Goal: Task Accomplishment & Management: Use online tool/utility

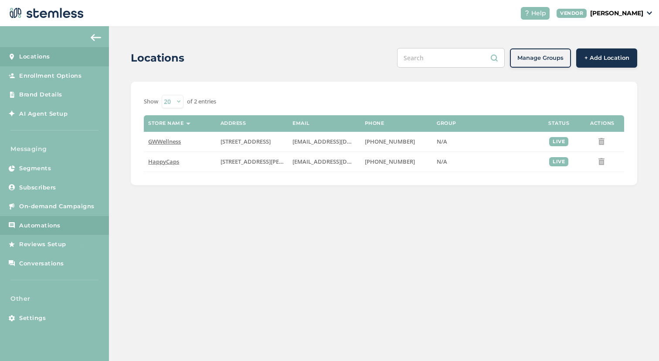
click at [73, 225] on link "Automations" at bounding box center [54, 225] width 109 height 19
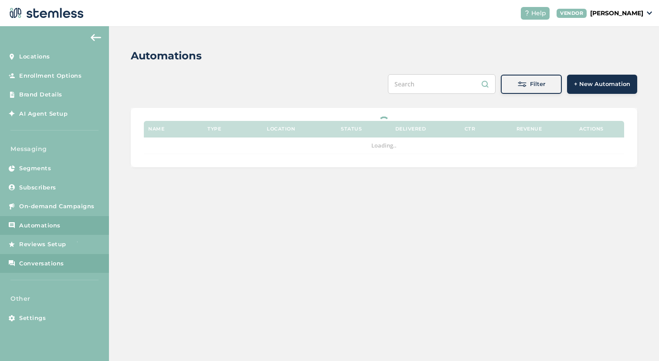
click at [62, 257] on link "Conversations" at bounding box center [54, 263] width 109 height 19
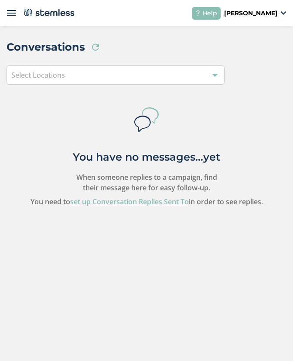
click at [8, 12] on img at bounding box center [11, 13] width 9 height 9
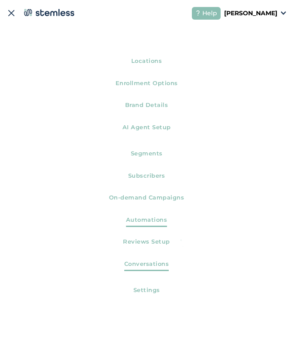
click at [163, 221] on span "Automations" at bounding box center [146, 221] width 41 height 12
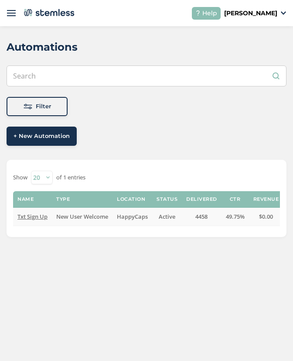
click at [45, 215] on span "Txt Sign Up" at bounding box center [32, 216] width 30 height 8
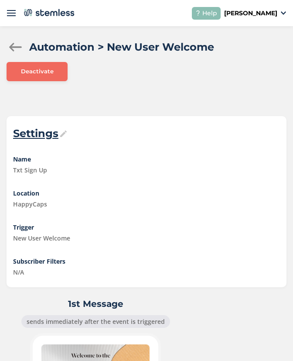
click at [282, 15] on div "VENDOR [PERSON_NAME]" at bounding box center [255, 13] width 62 height 9
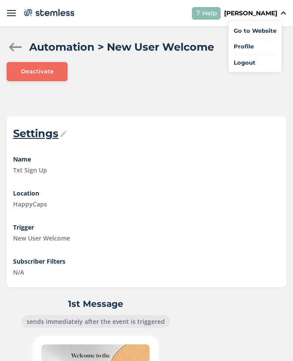
click at [10, 48] on div at bounding box center [15, 47] width 17 height 9
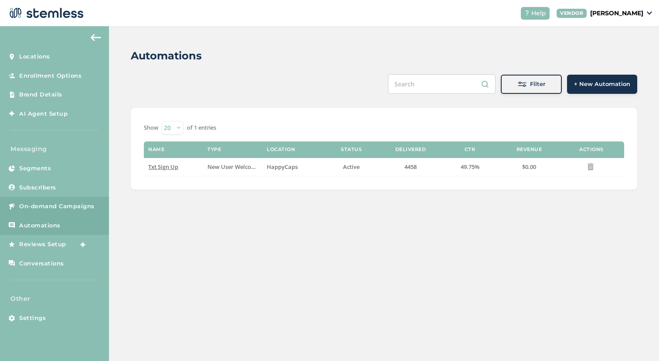
click at [86, 201] on link "On-demand Campaigns" at bounding box center [54, 206] width 109 height 19
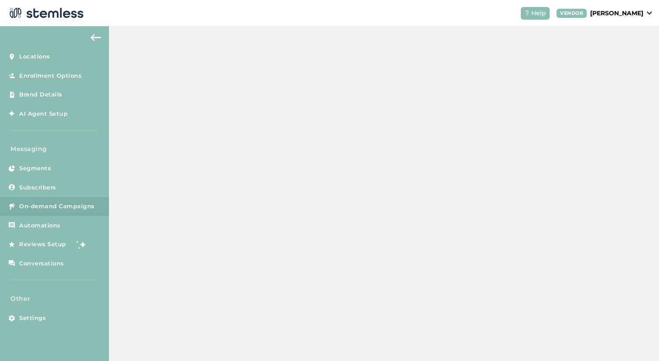
click at [85, 205] on span "On-demand Campaigns" at bounding box center [56, 206] width 75 height 9
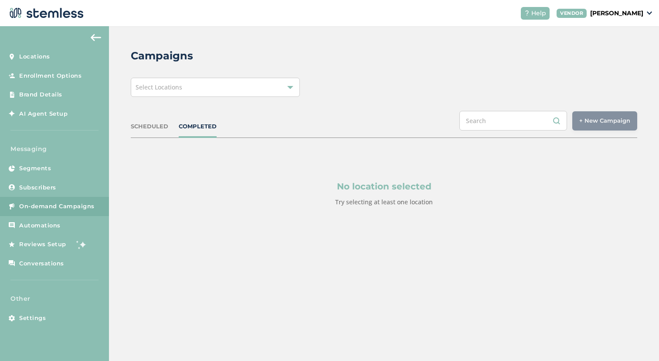
click at [208, 94] on div "Select Locations" at bounding box center [215, 87] width 169 height 19
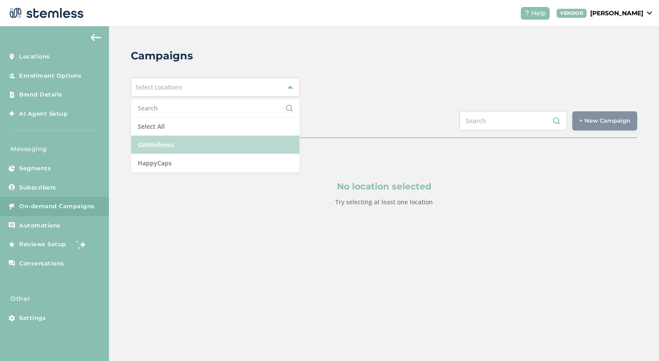
click at [199, 143] on li "GWWellness" at bounding box center [215, 145] width 168 height 18
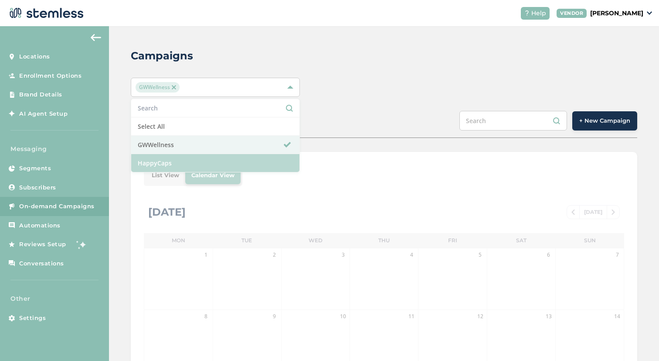
click at [288, 162] on li "HappyCaps" at bounding box center [215, 163] width 168 height 18
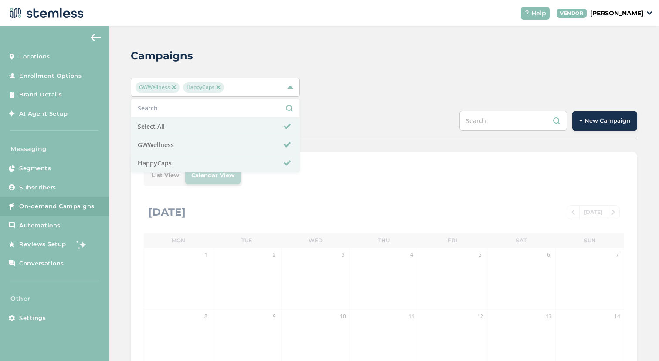
click at [348, 159] on div "List View Calendar View [DATE] [DATE] Mon Tue Wed Thu Fri Sat Sun 1 2 3 4 5 6 7…" at bounding box center [384, 360] width 507 height 417
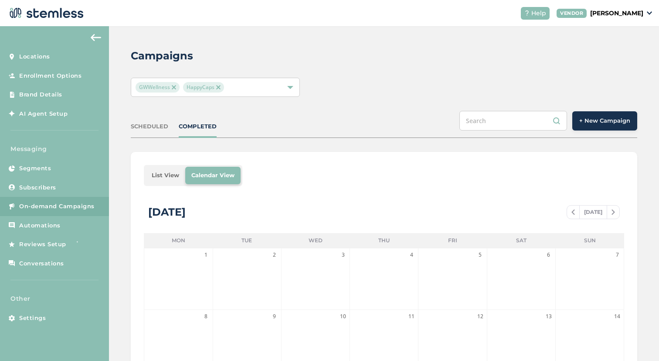
click at [170, 171] on li "List View" at bounding box center [166, 175] width 40 height 17
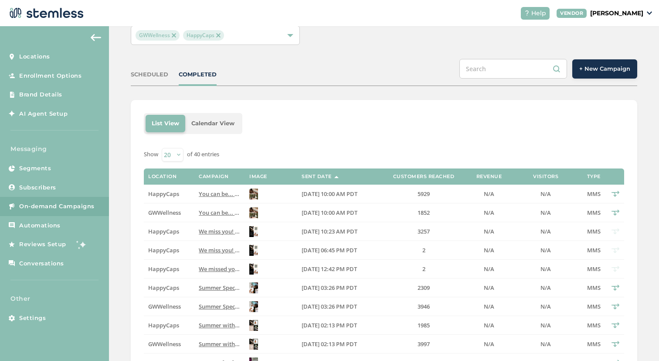
scroll to position [52, 0]
click at [149, 77] on div "SCHEDULED" at bounding box center [150, 74] width 38 height 9
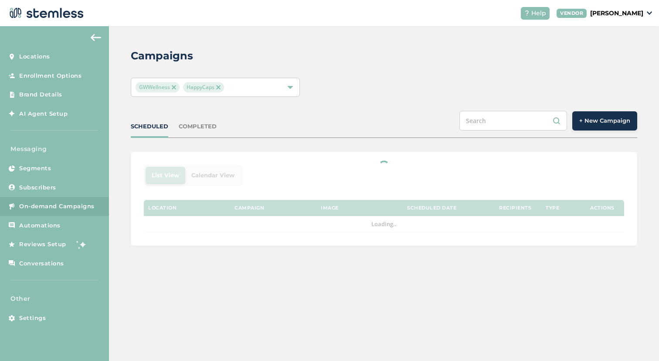
scroll to position [0, 0]
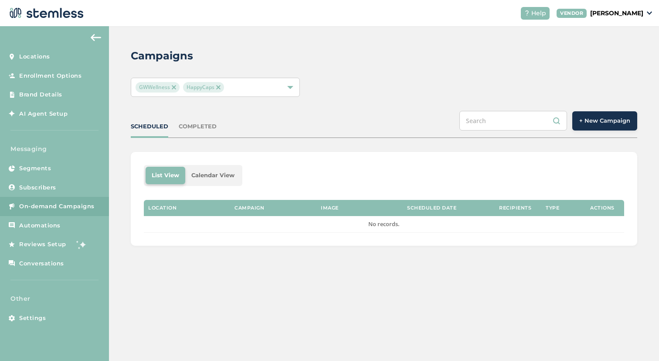
click at [205, 124] on div "COMPLETED" at bounding box center [198, 126] width 38 height 9
